Goal: Find specific page/section: Find specific page/section

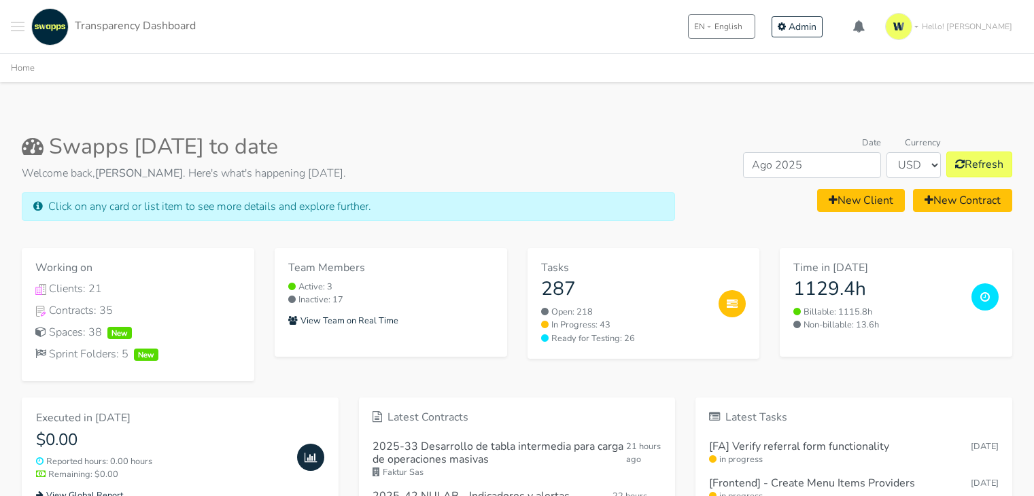
click at [17, 29] on button "Toggle navigation menu" at bounding box center [18, 26] width 14 height 37
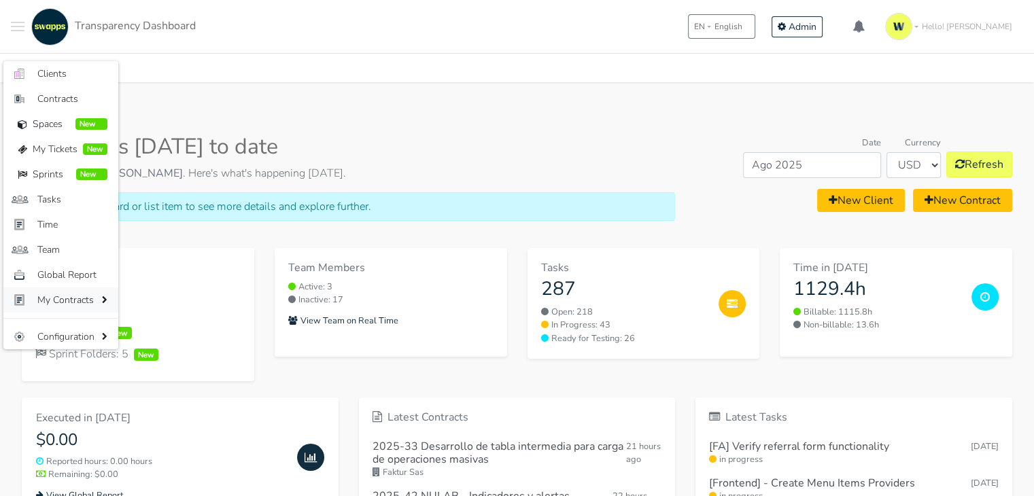
click at [69, 300] on span "My Contracts" at bounding box center [67, 300] width 61 height 14
click at [86, 99] on span "Contracts" at bounding box center [72, 99] width 70 height 14
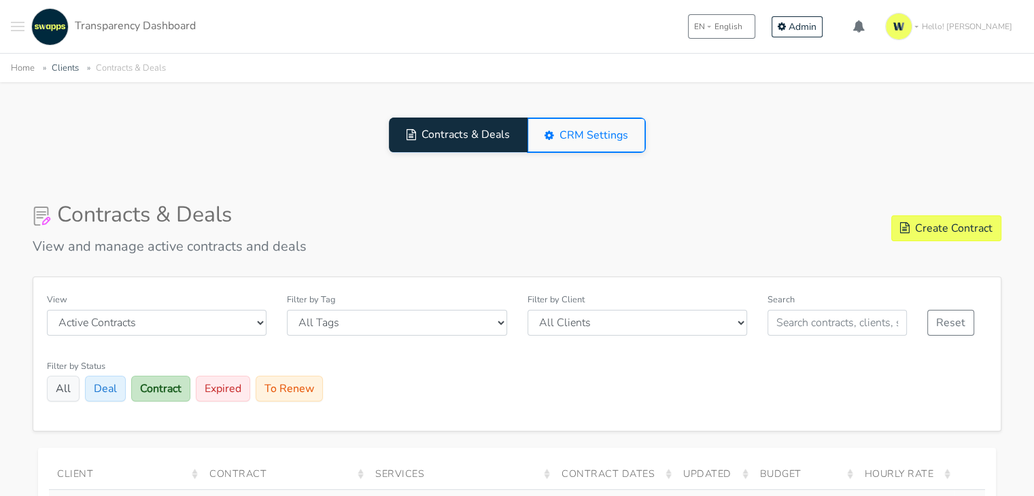
click at [17, 28] on button "Toggle navigation menu" at bounding box center [18, 26] width 14 height 37
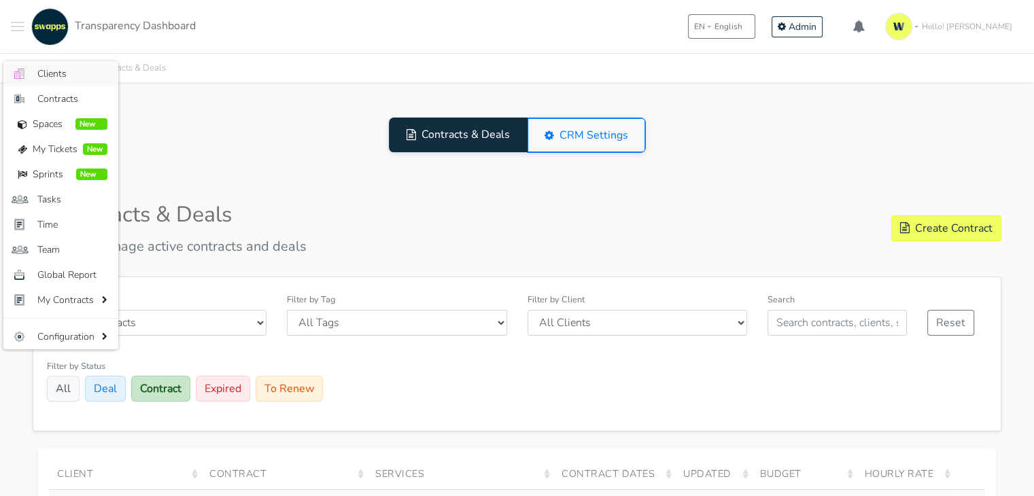
click at [43, 72] on span "Clients" at bounding box center [72, 74] width 70 height 14
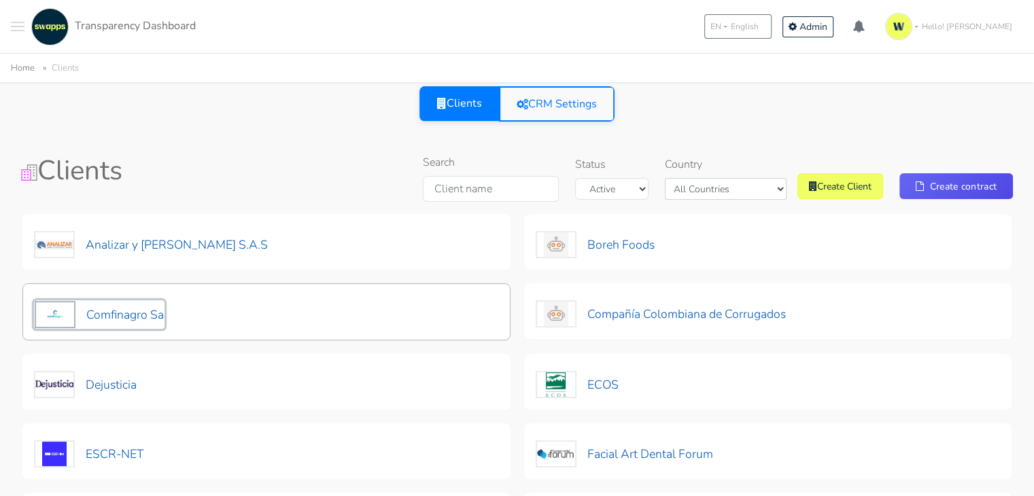
click at [137, 313] on button "Comfinagro Sa" at bounding box center [99, 314] width 131 height 29
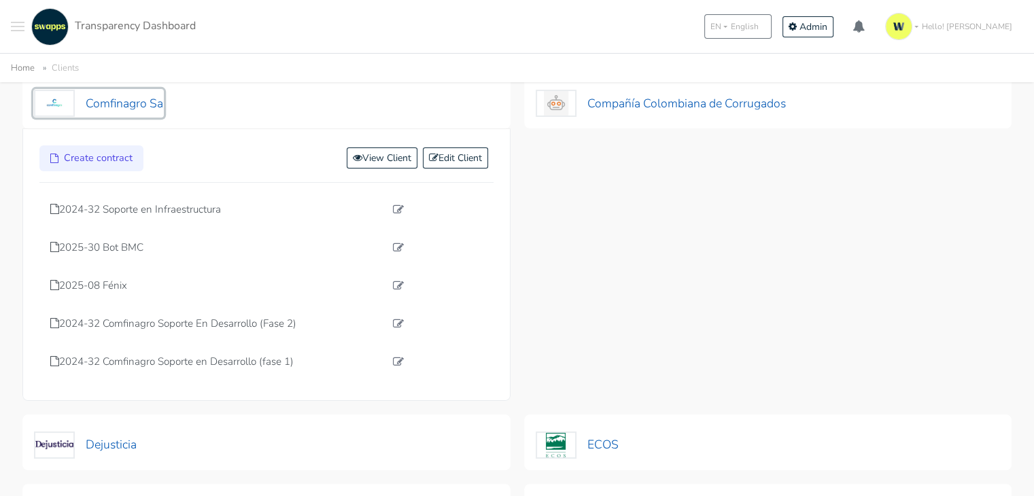
scroll to position [215, 0]
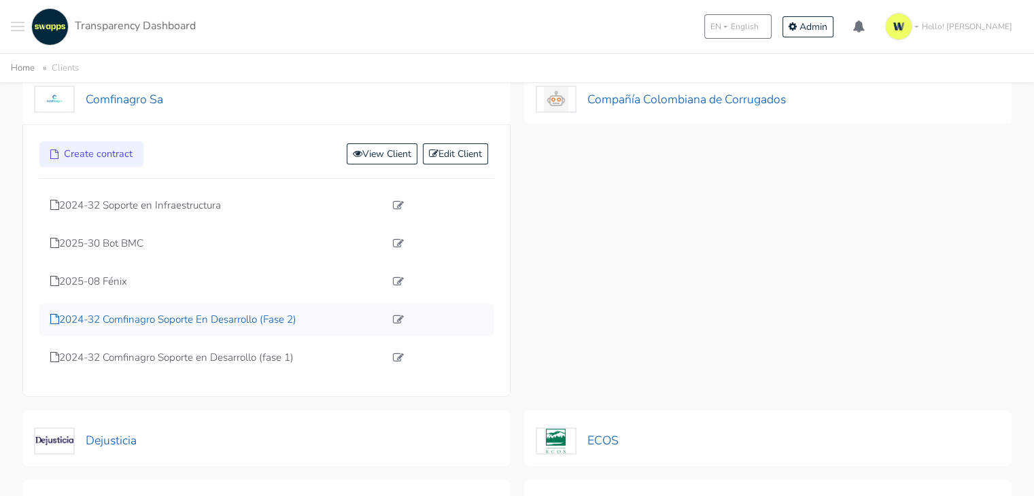
click at [128, 322] on p "2024-32 Comfinagro Soporte En Desarrollo (Fase 2)" at bounding box center [217, 320] width 334 height 16
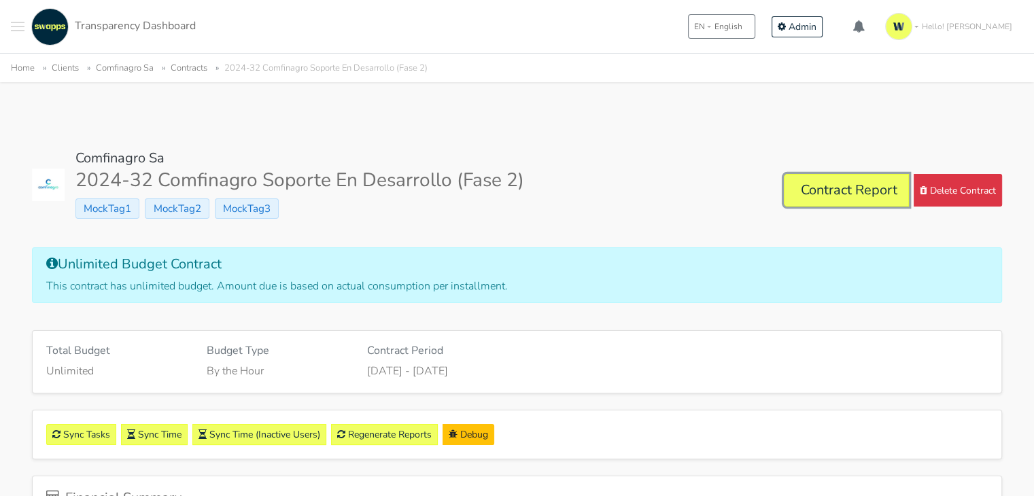
click at [870, 186] on link "Contract Report" at bounding box center [846, 190] width 125 height 33
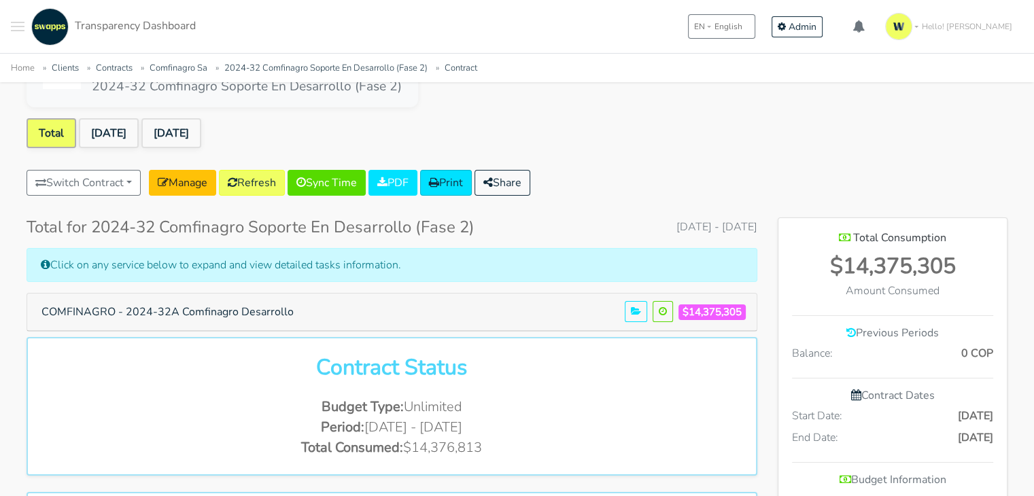
scroll to position [83, 0]
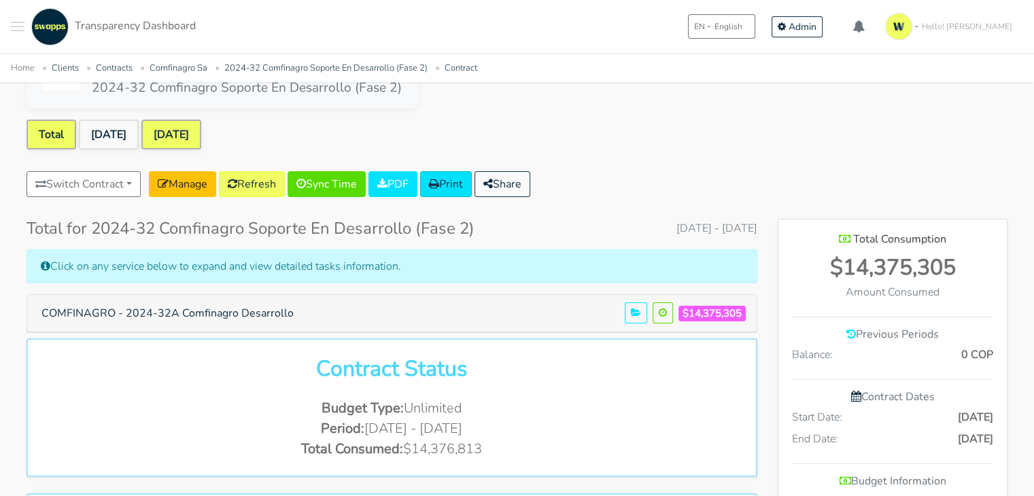
click at [187, 129] on link "[DATE]" at bounding box center [171, 135] width 60 height 30
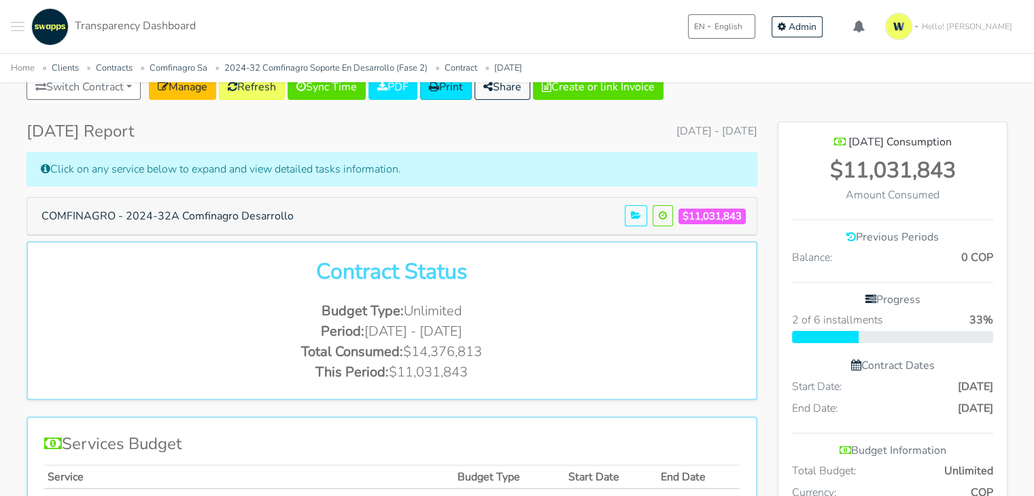
scroll to position [184, 0]
